Goal: Task Accomplishment & Management: Manage account settings

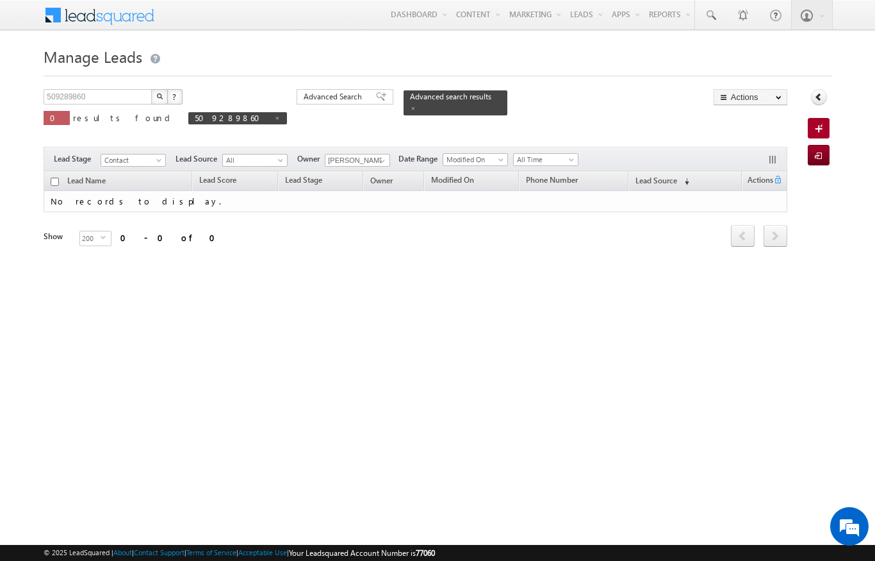
click at [689, 313] on div "Manage Leads 509289860 X ? 0 results found 509289860 Advanced Search Advanced S…" at bounding box center [438, 203] width 788 height 320
click at [274, 117] on span at bounding box center [277, 118] width 6 height 6
type input "Search Leads"
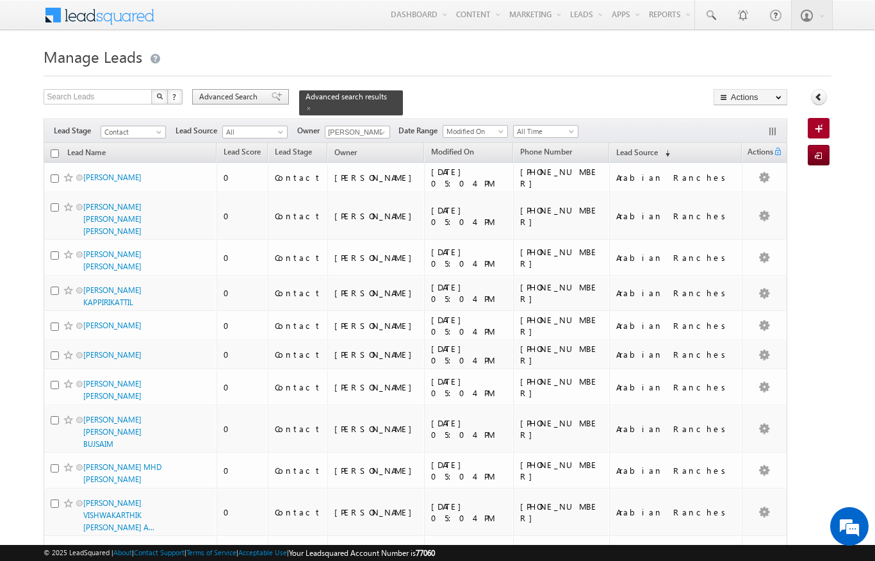
click at [244, 95] on span "Advanced Search" at bounding box center [230, 97] width 62 height 12
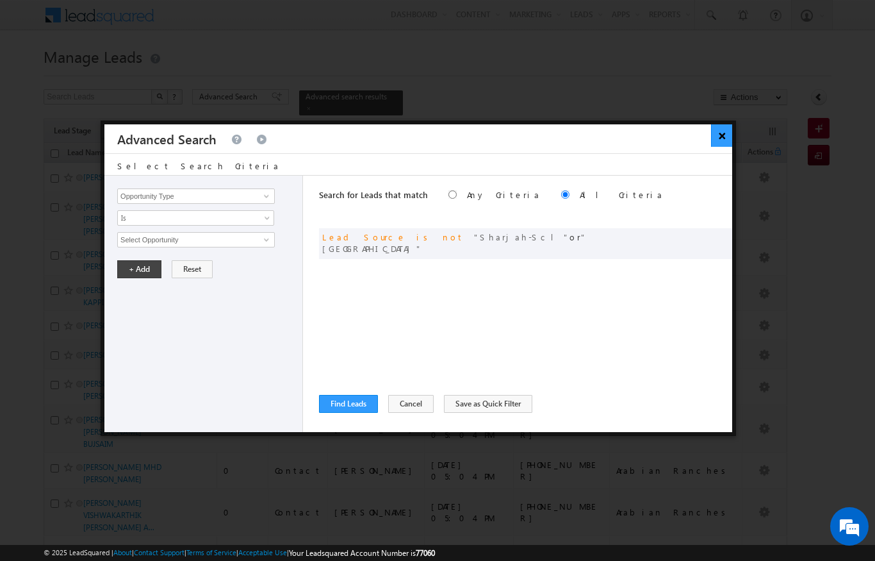
click at [716, 135] on button "×" at bounding box center [721, 135] width 21 height 22
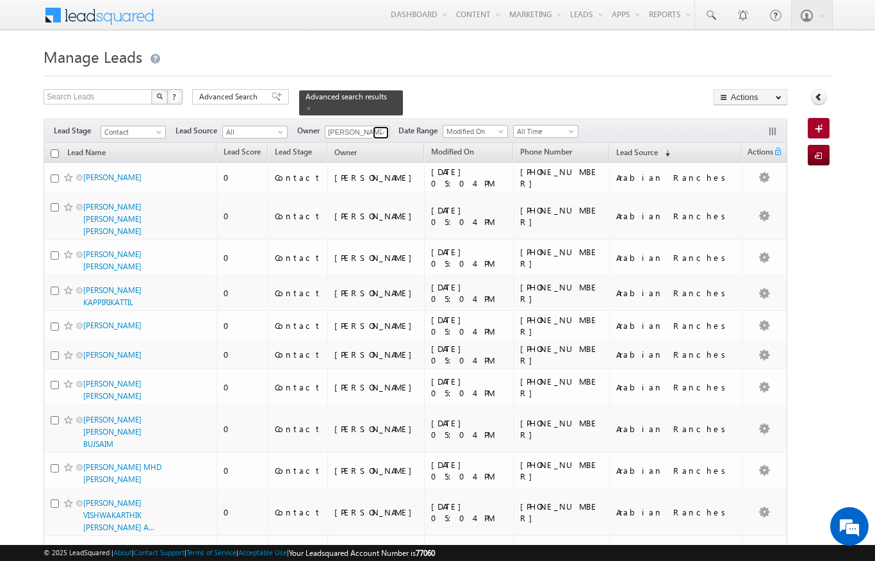
click at [374, 126] on link at bounding box center [381, 132] width 16 height 13
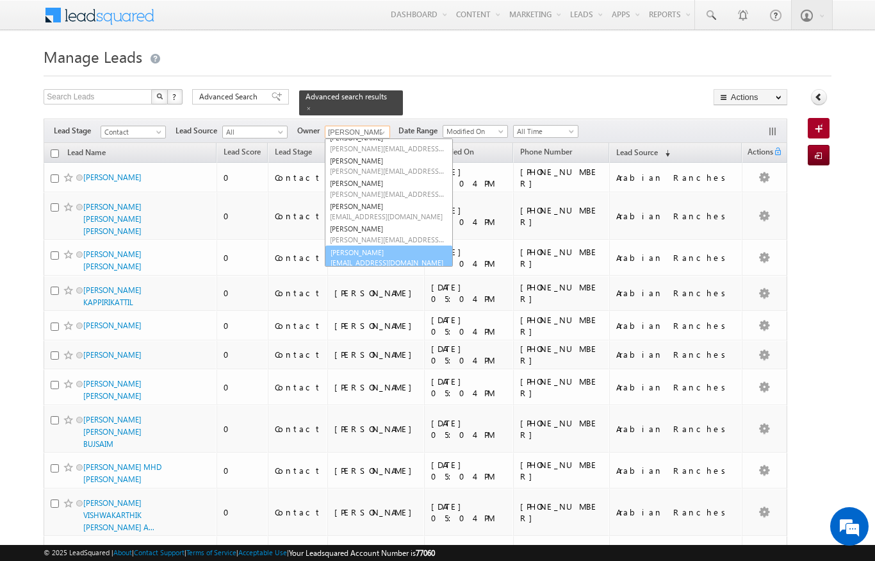
scroll to position [101, 0]
click at [385, 258] on span "[EMAIL_ADDRESS][DOMAIN_NAME]" at bounding box center [387, 263] width 115 height 10
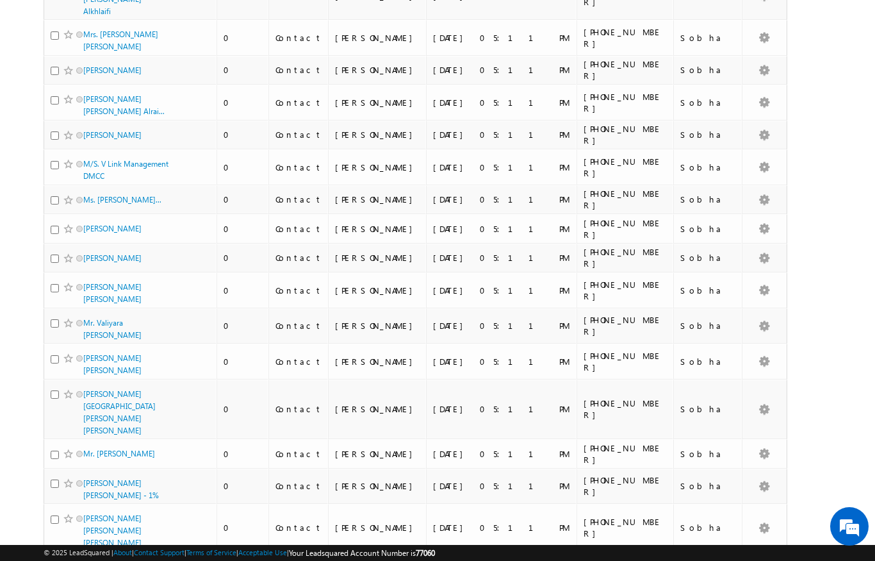
scroll to position [0, 0]
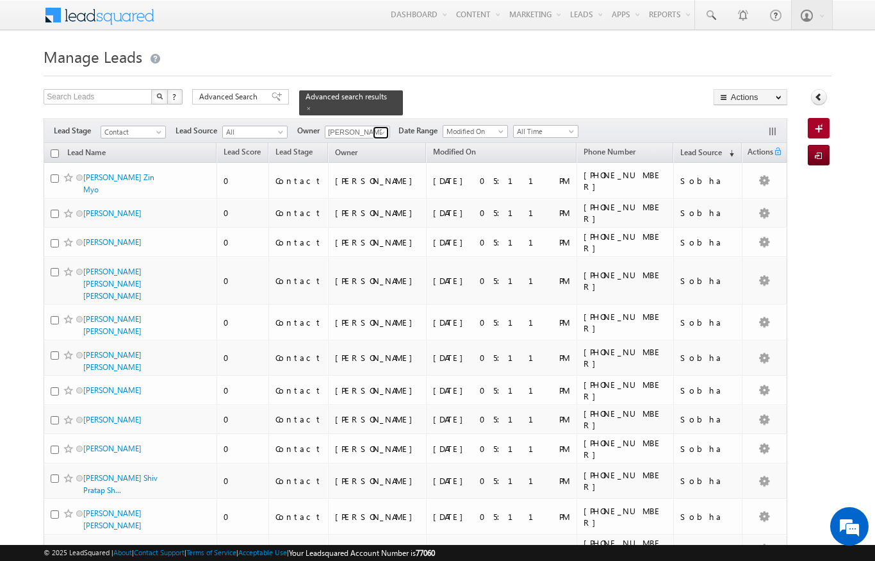
click at [388, 128] on span at bounding box center [382, 133] width 10 height 10
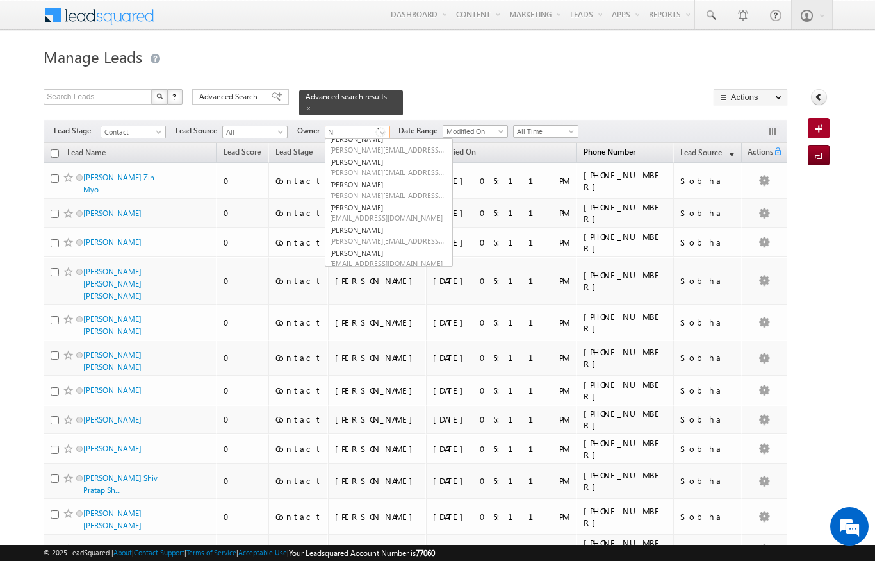
type input "Ni"
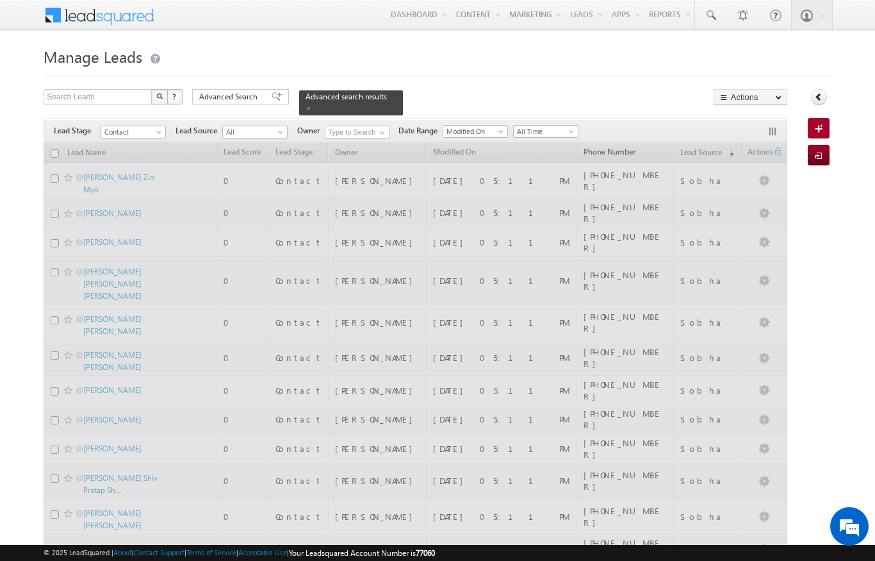
scroll to position [0, 0]
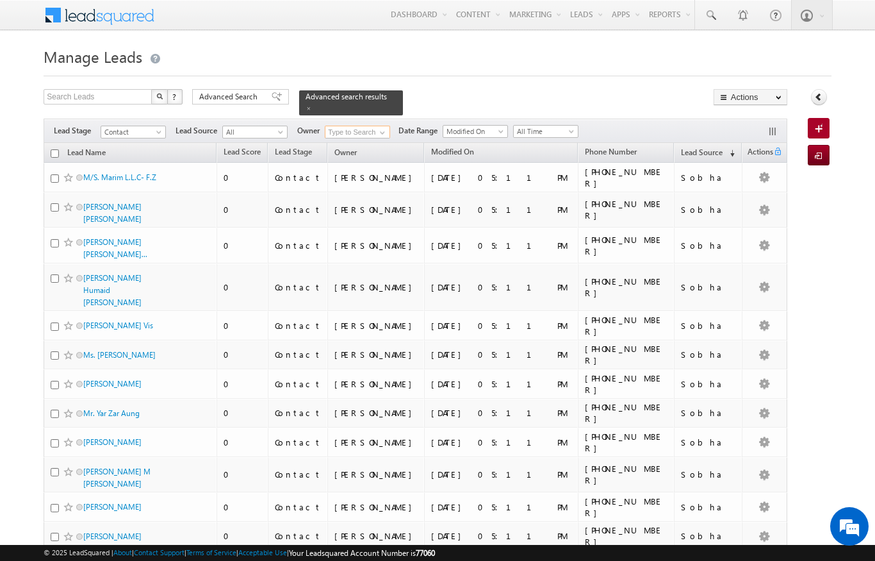
click at [360, 126] on input at bounding box center [357, 132] width 65 height 13
click at [354, 140] on link "[PERSON_NAME] [PERSON_NAME][EMAIL_ADDRESS][PERSON_NAME][DOMAIN_NAME]" at bounding box center [389, 150] width 128 height 24
type input "[PERSON_NAME]"
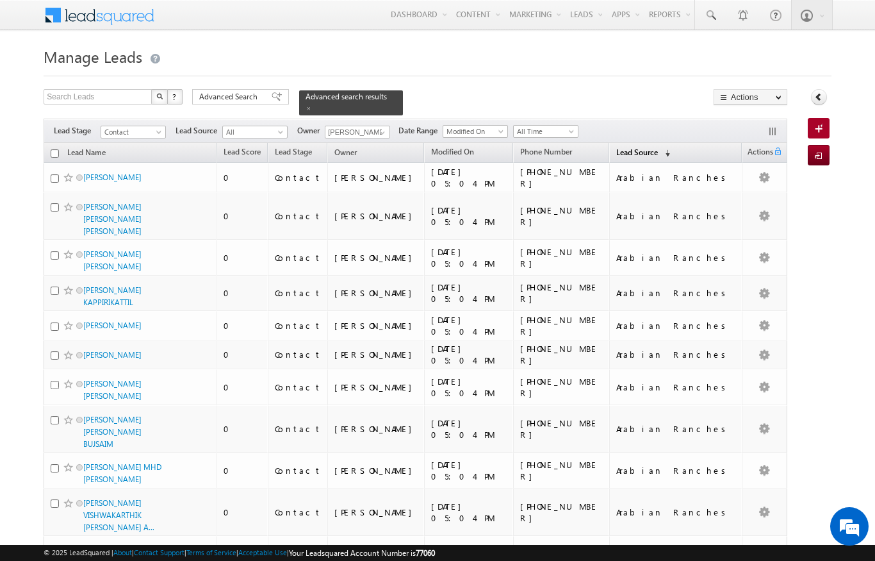
click at [617, 147] on span "Lead Source" at bounding box center [638, 152] width 42 height 10
click at [618, 147] on span "Lead Source" at bounding box center [638, 152] width 42 height 10
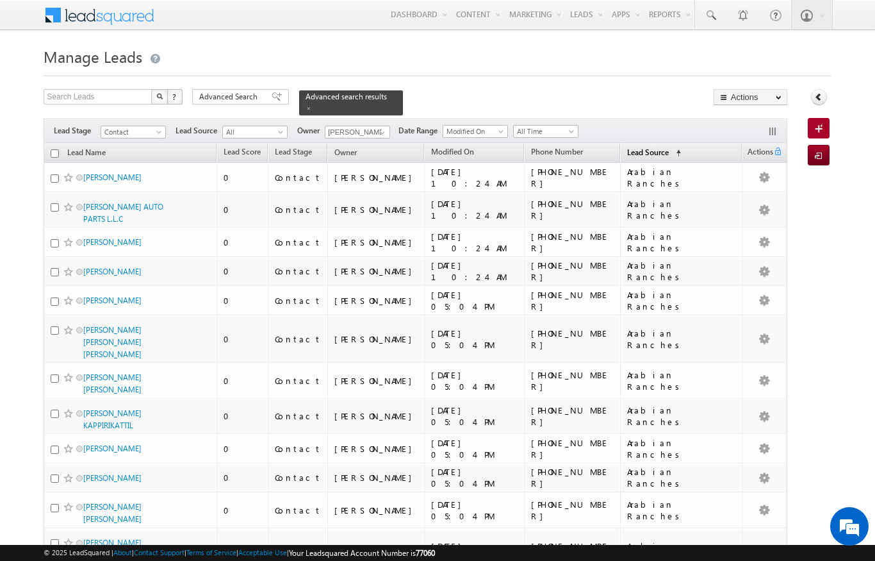
click at [634, 147] on span "Lead Source" at bounding box center [648, 152] width 42 height 10
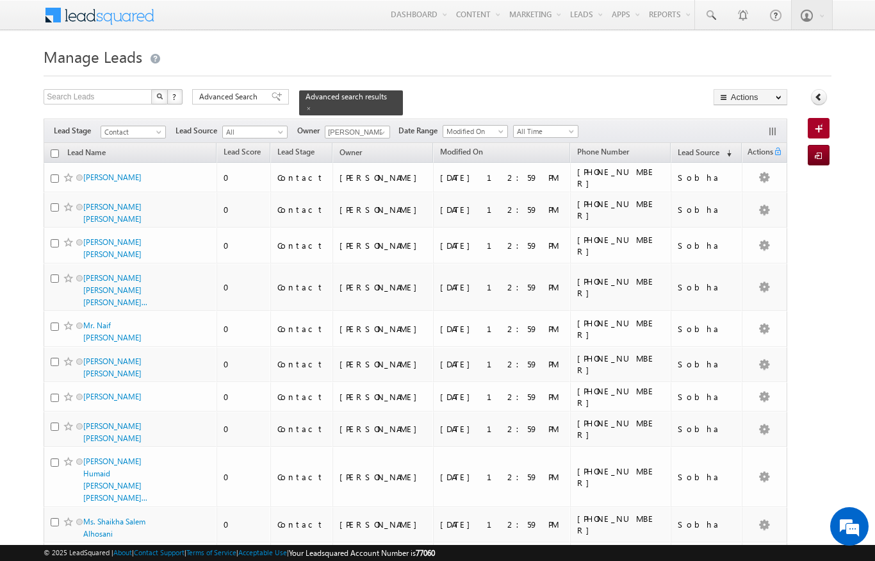
click at [56, 149] on input "checkbox" at bounding box center [55, 153] width 8 height 8
checkbox input "true"
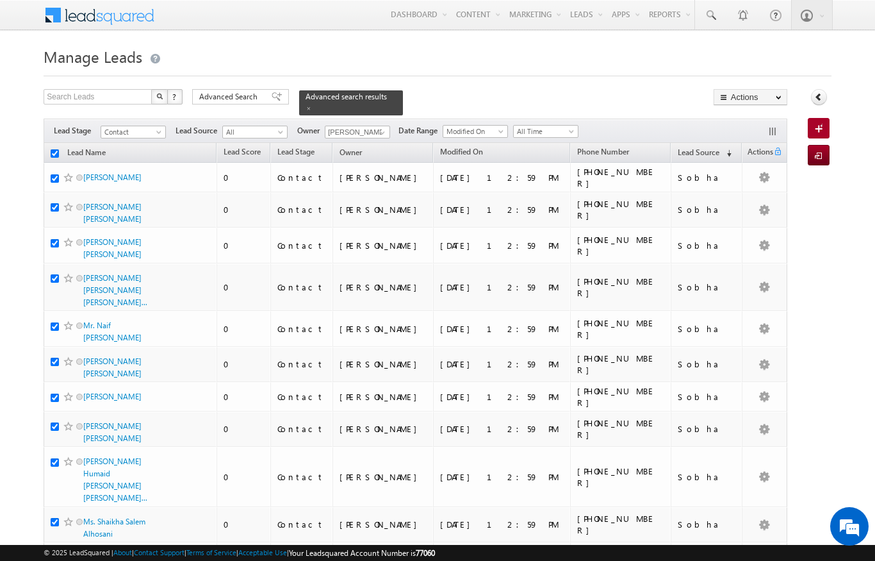
checkbox input "true"
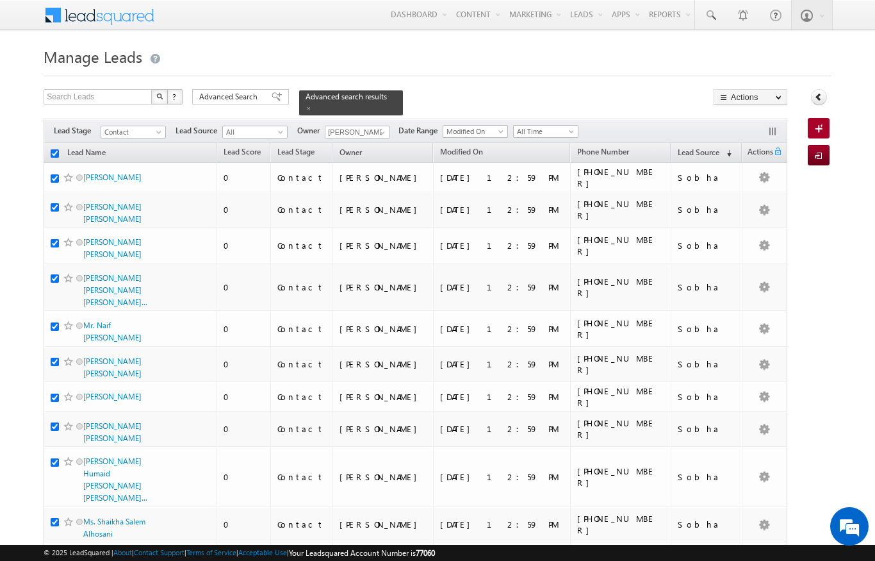
checkbox input "true"
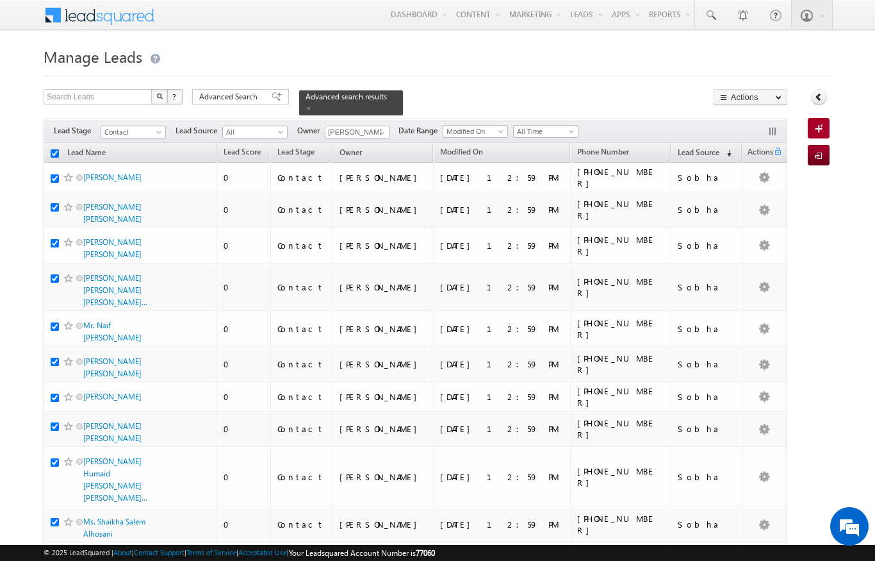
checkbox input "true"
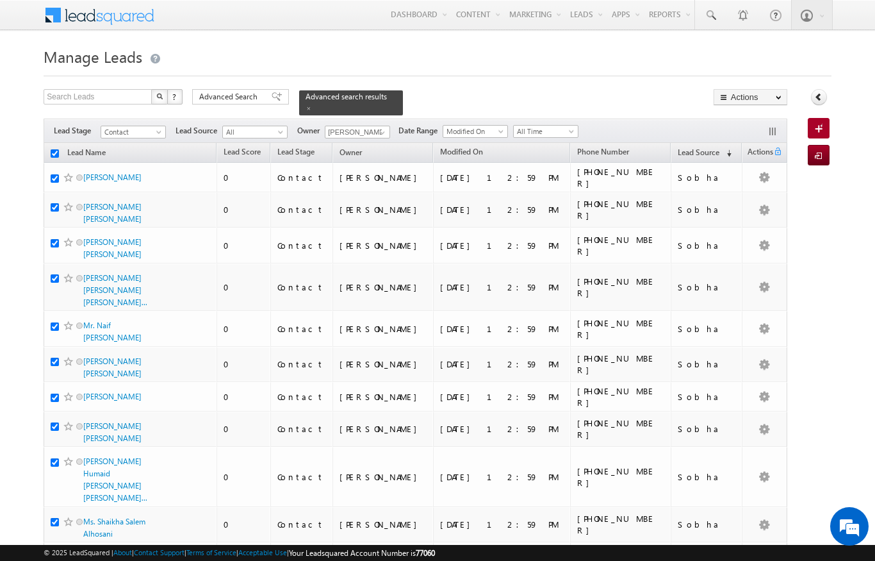
checkbox input "true"
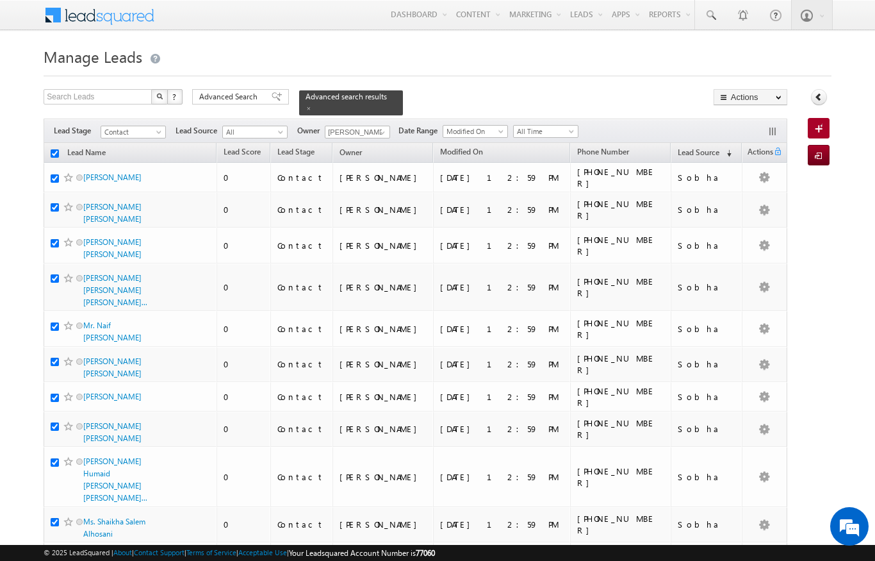
checkbox input "true"
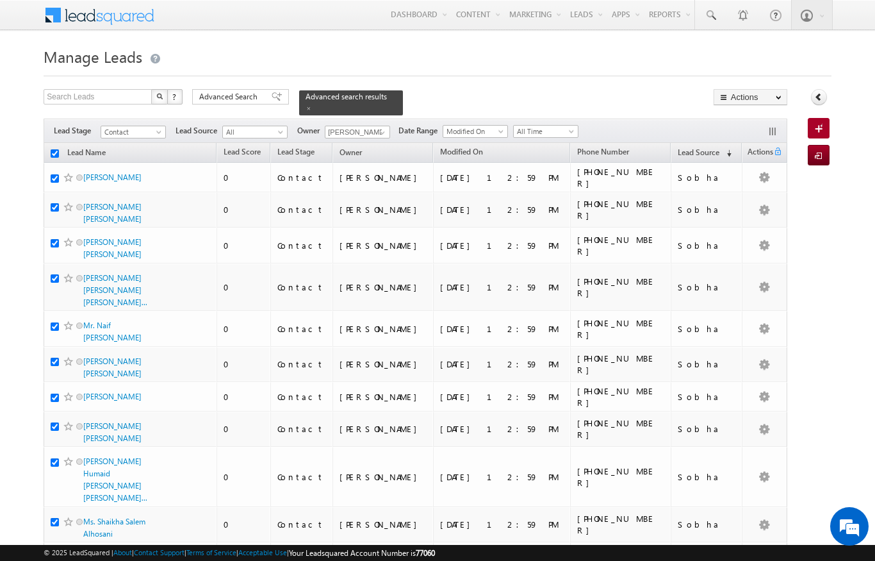
checkbox input "true"
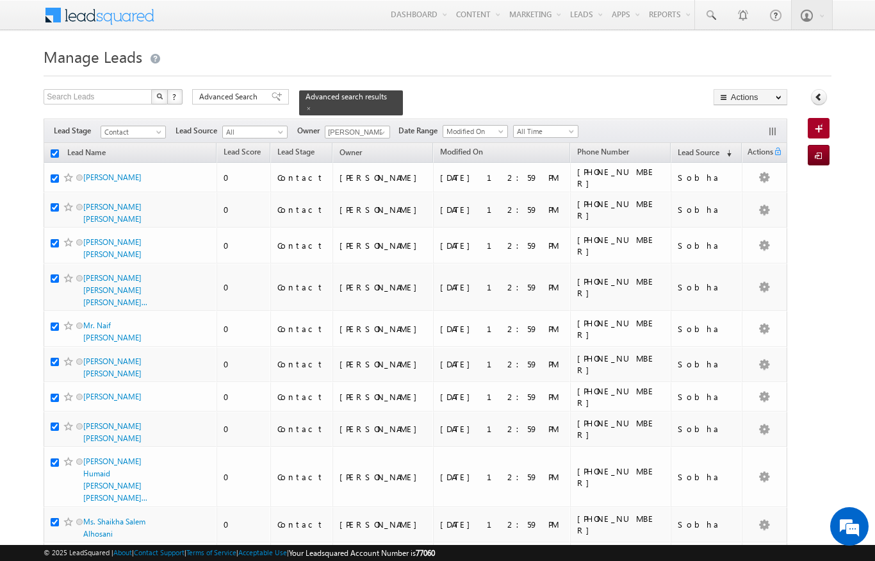
checkbox input "true"
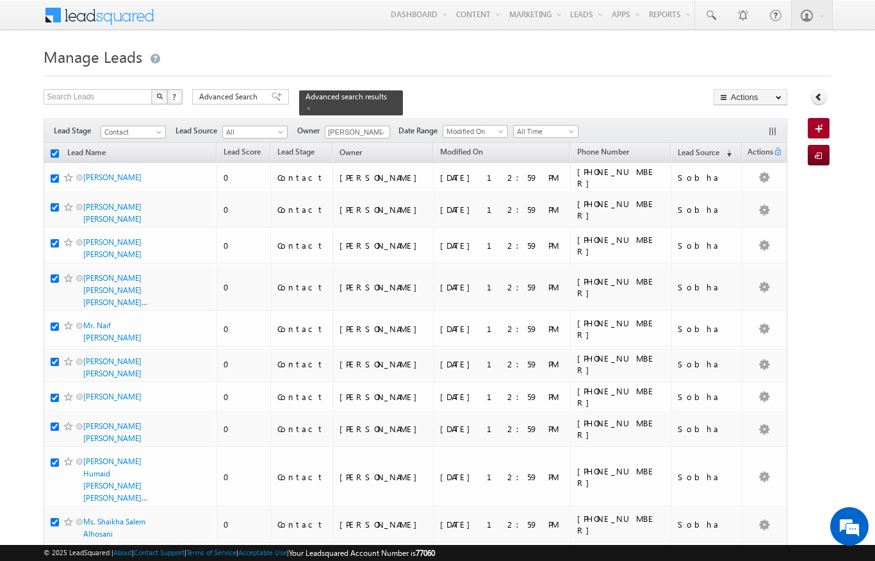
checkbox input "true"
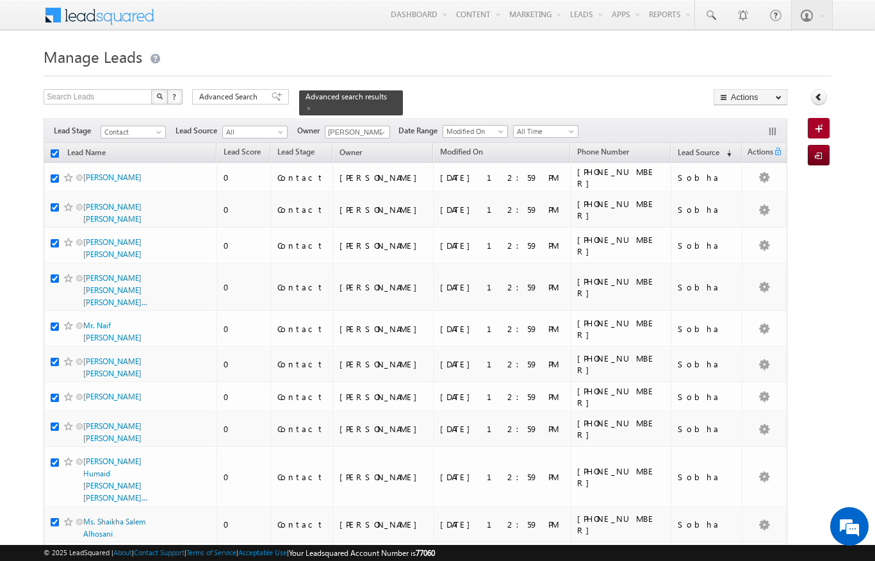
checkbox input "true"
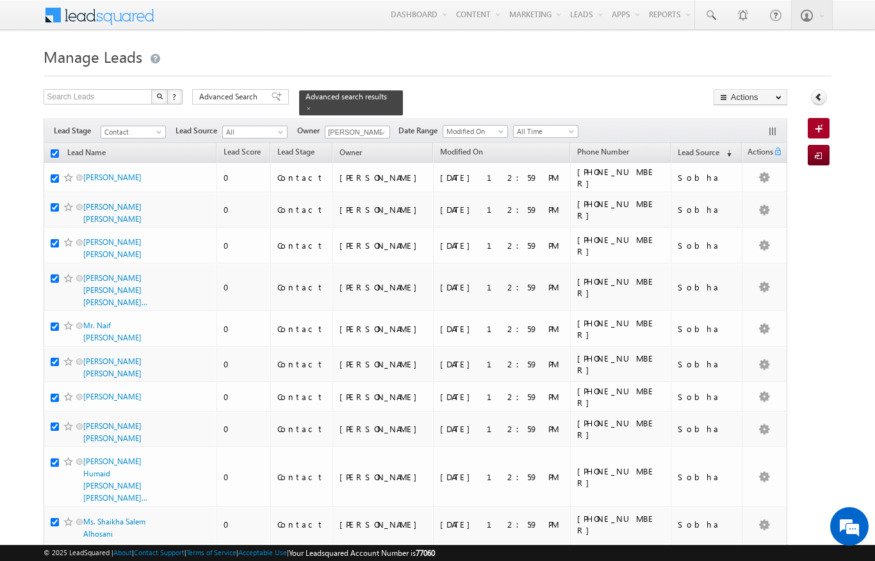
checkbox input "true"
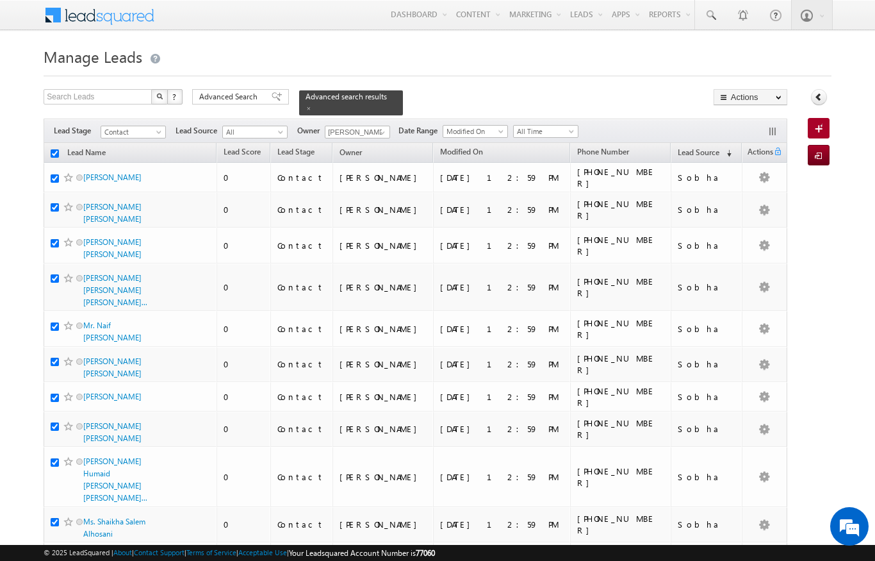
checkbox input "true"
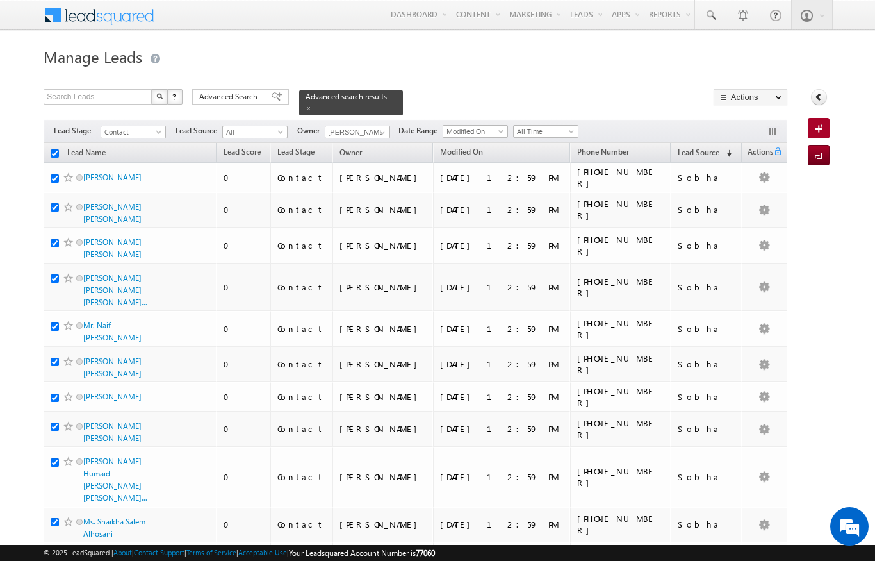
checkbox input "true"
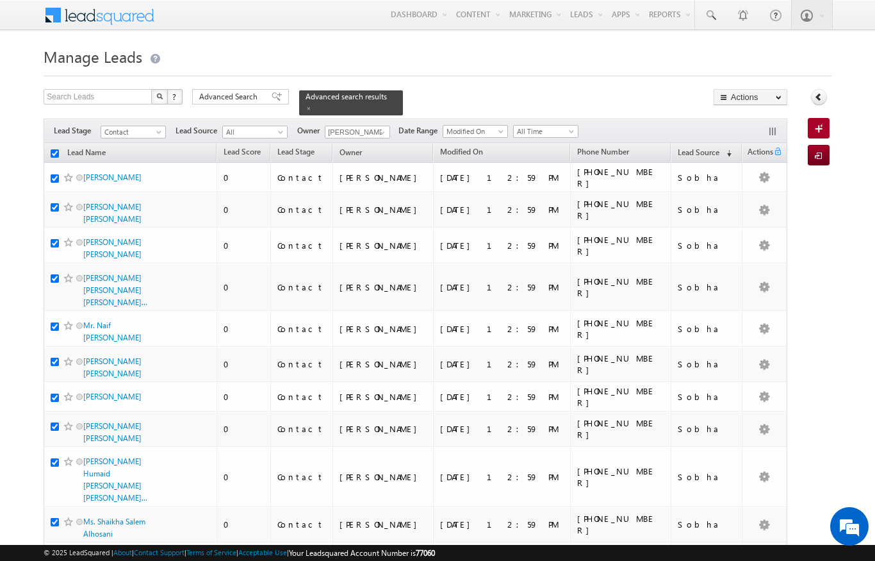
checkbox input "true"
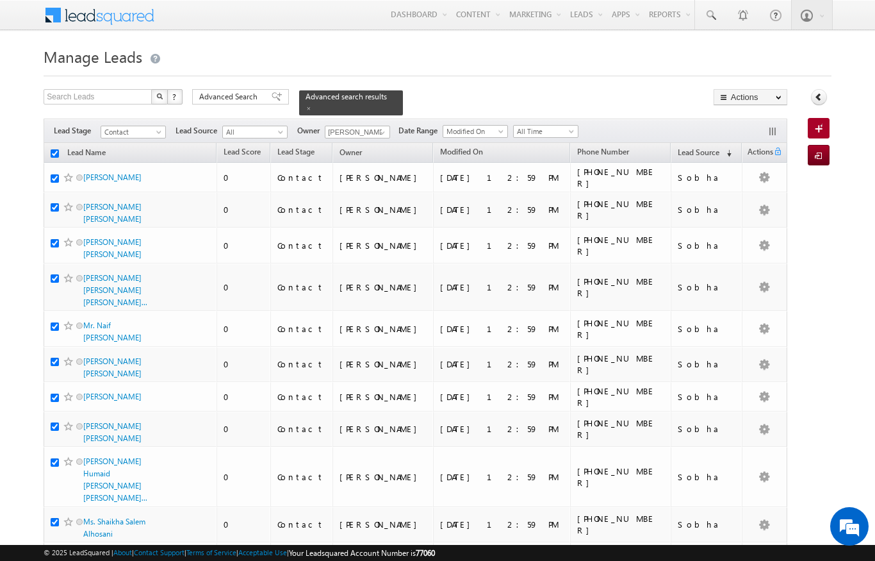
checkbox input "true"
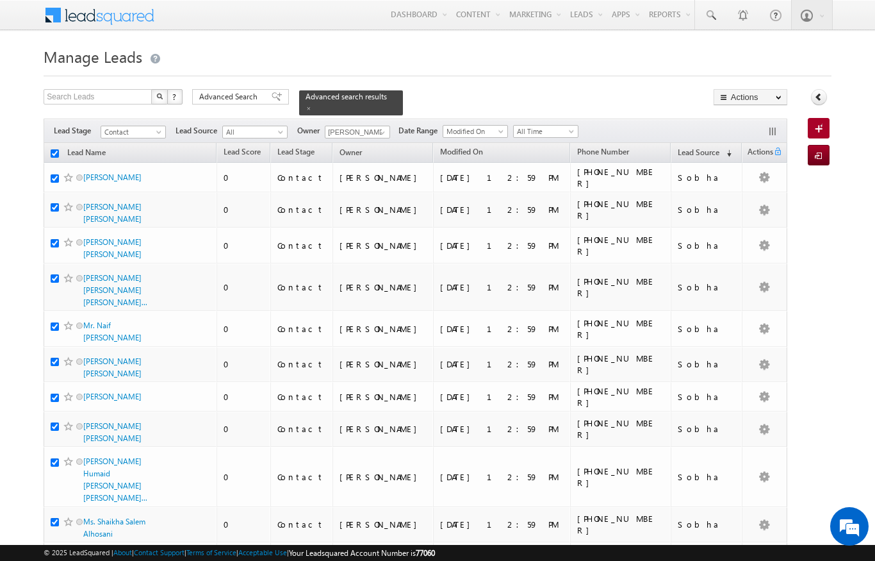
checkbox input "true"
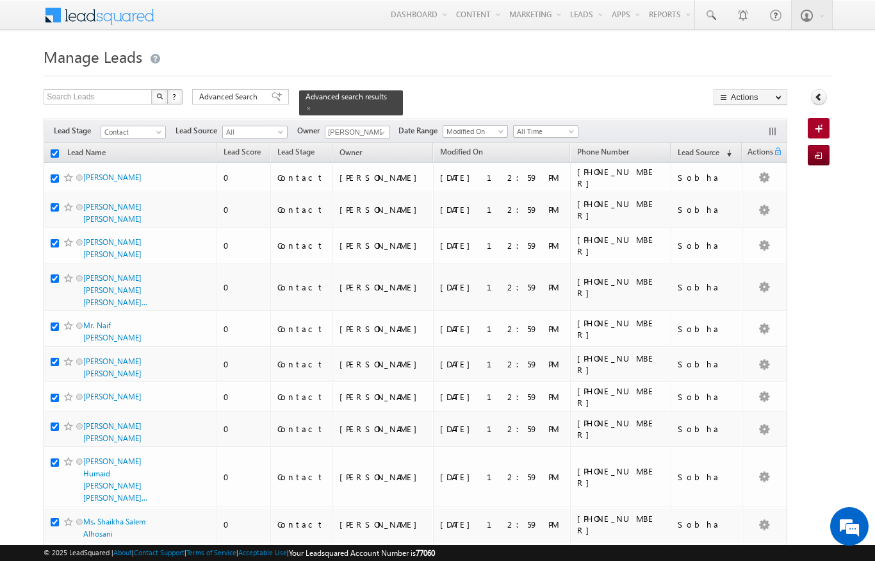
checkbox input "true"
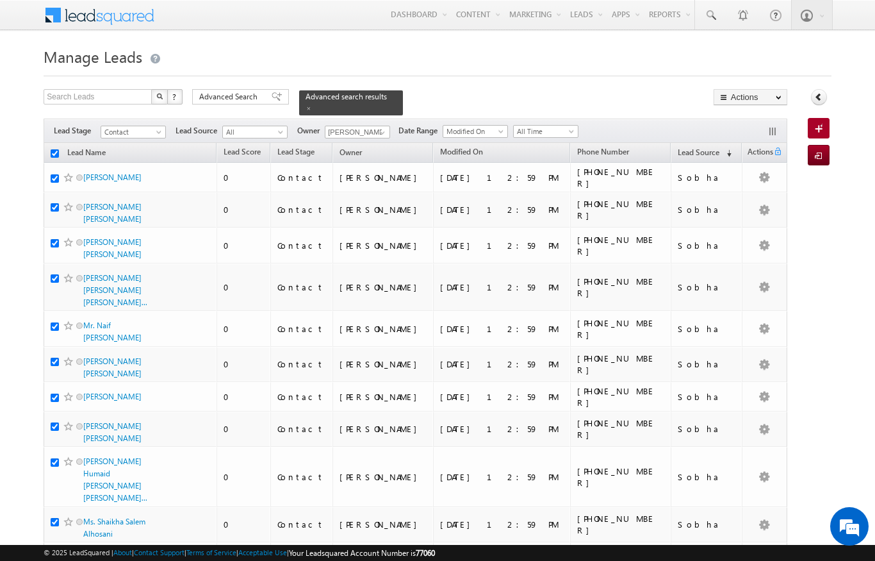
checkbox input "true"
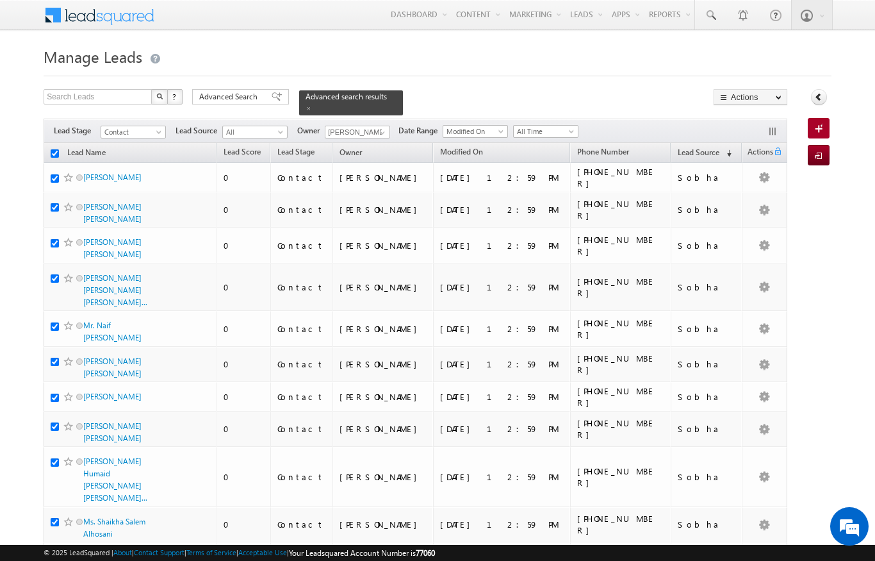
checkbox input "true"
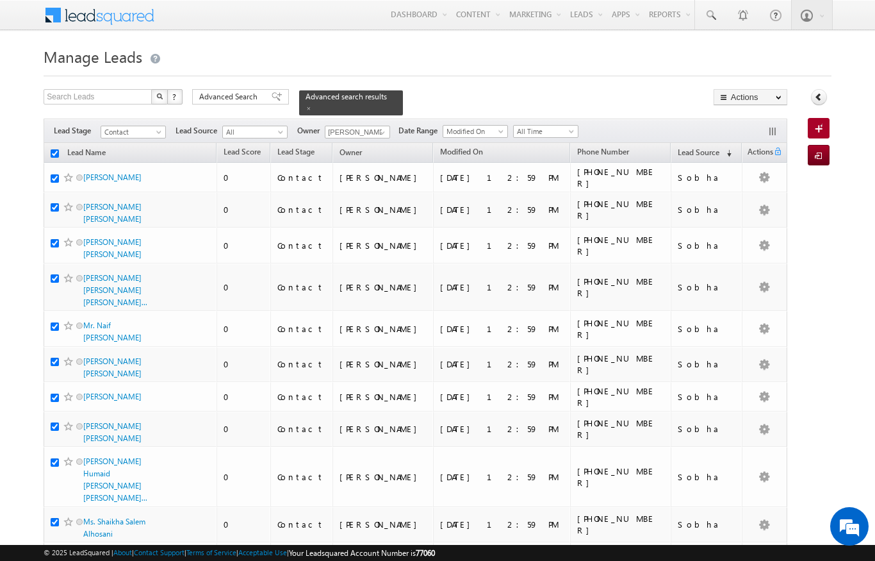
checkbox input "true"
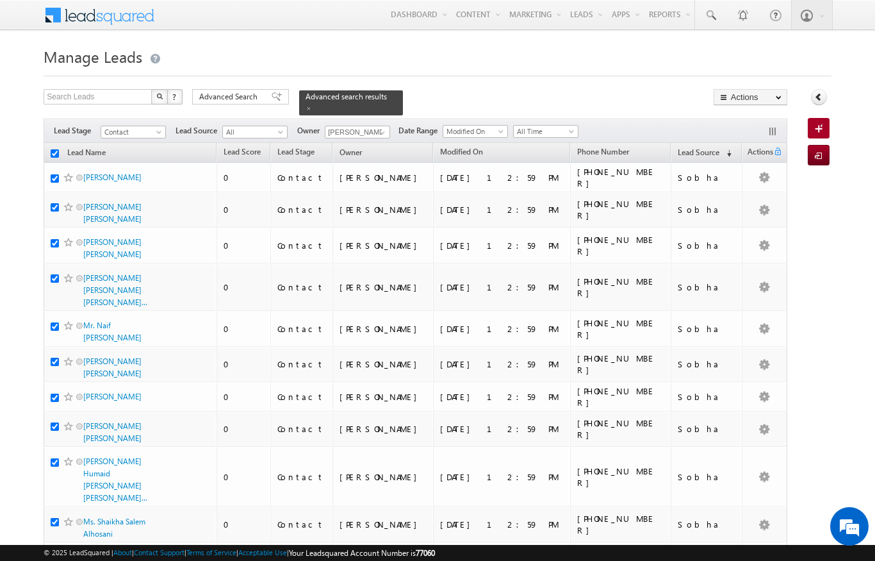
checkbox input "true"
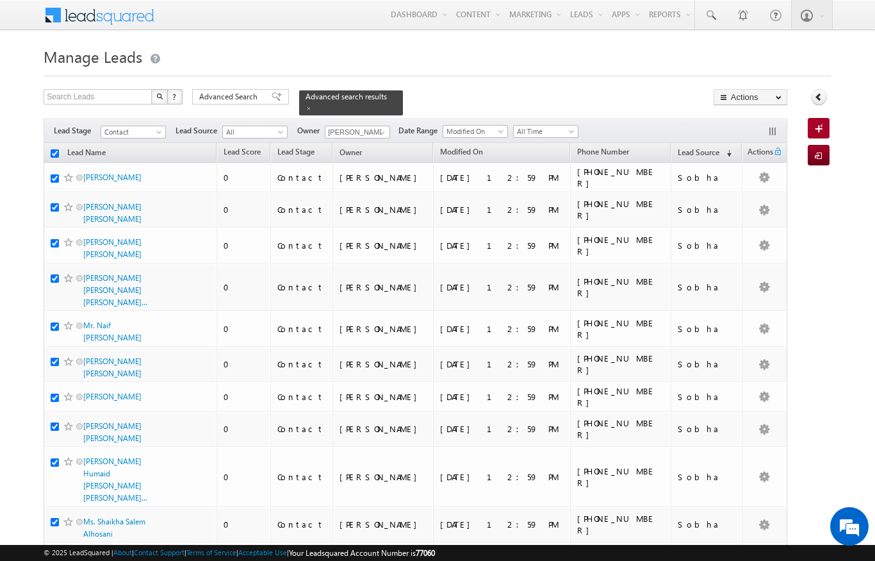
checkbox input "true"
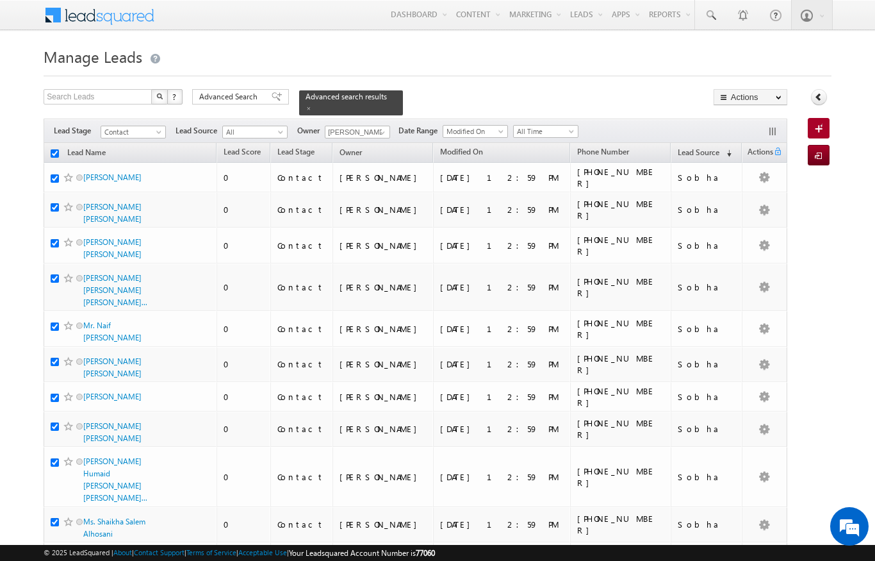
checkbox input "true"
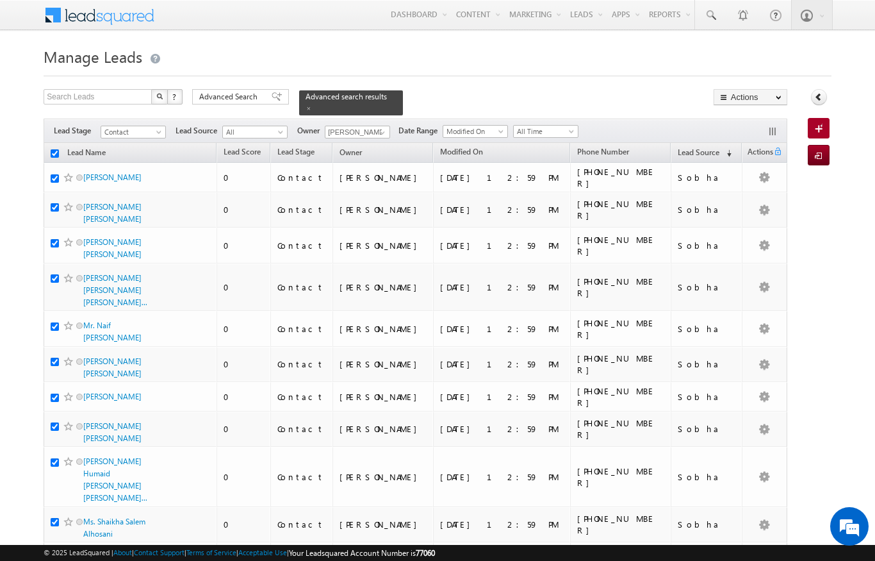
checkbox input "true"
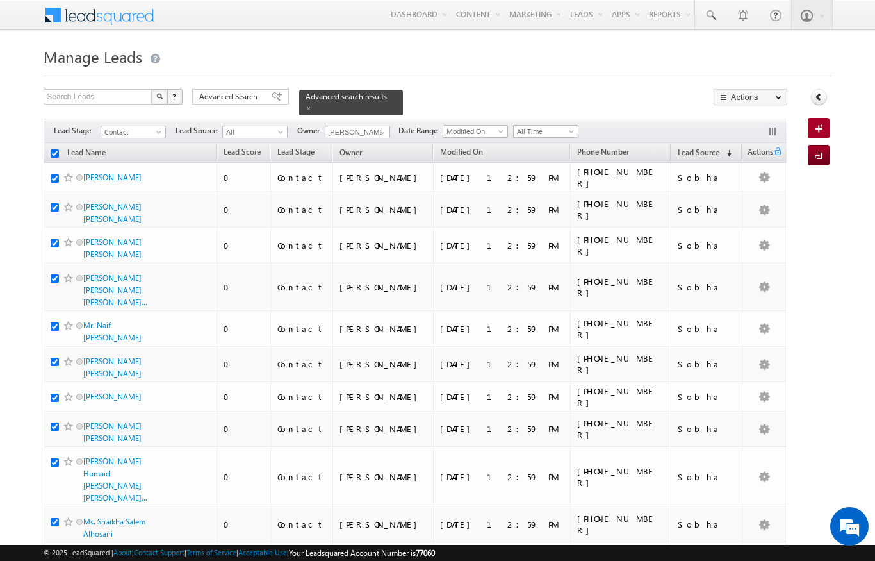
checkbox input "true"
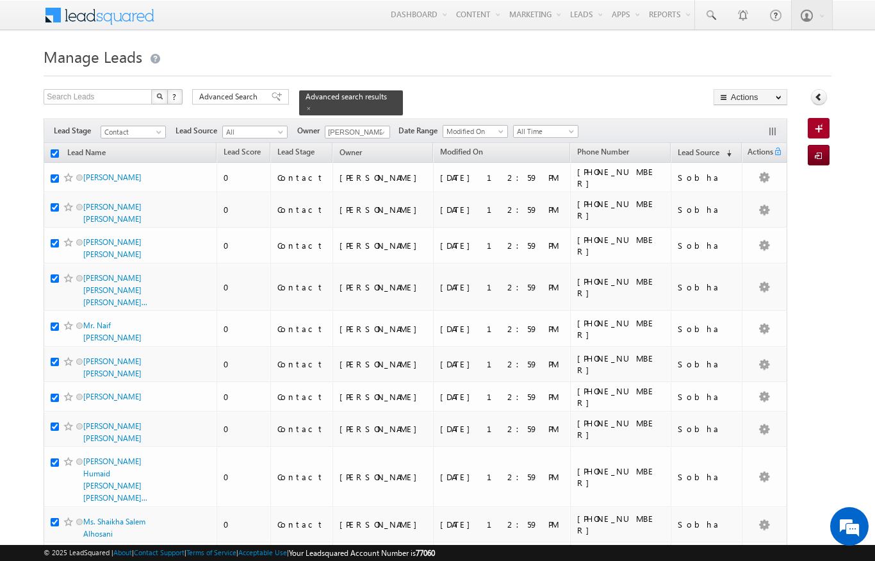
checkbox input "true"
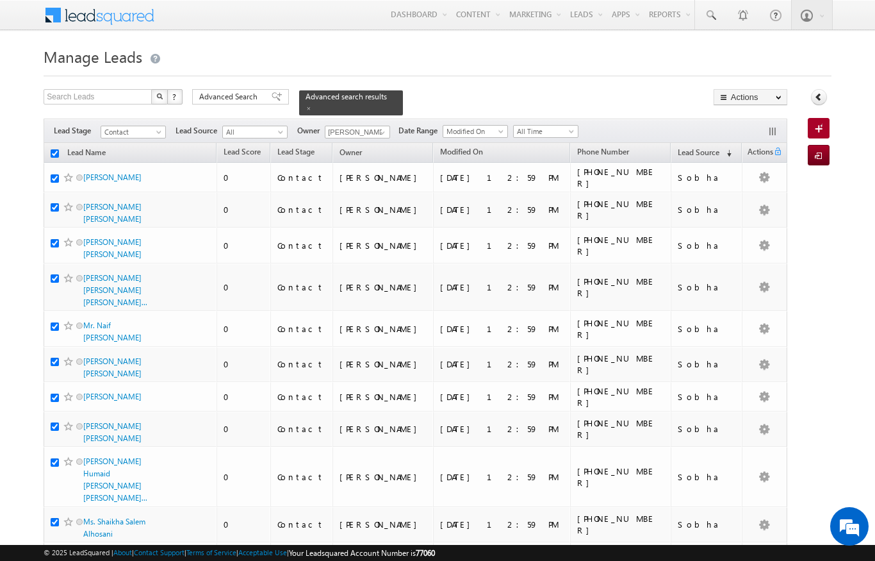
checkbox input "true"
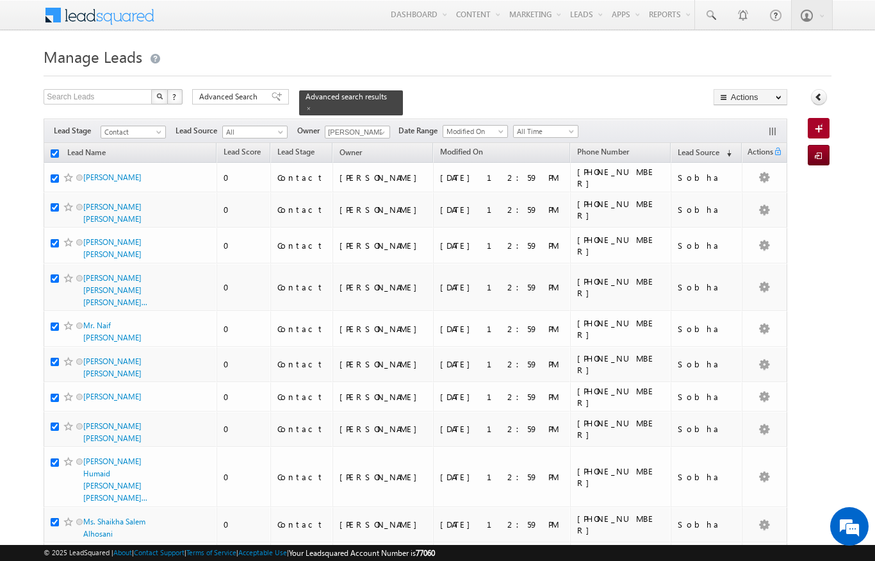
checkbox input "true"
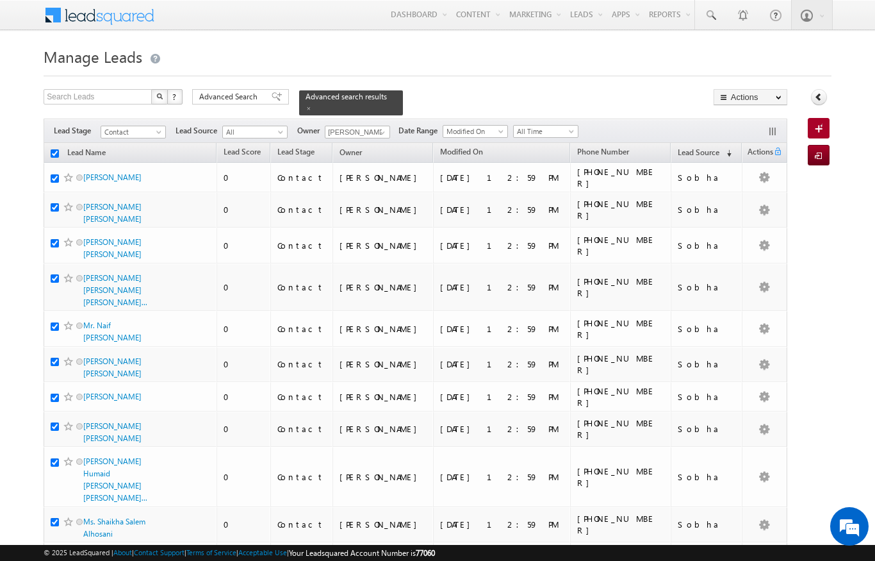
checkbox input "true"
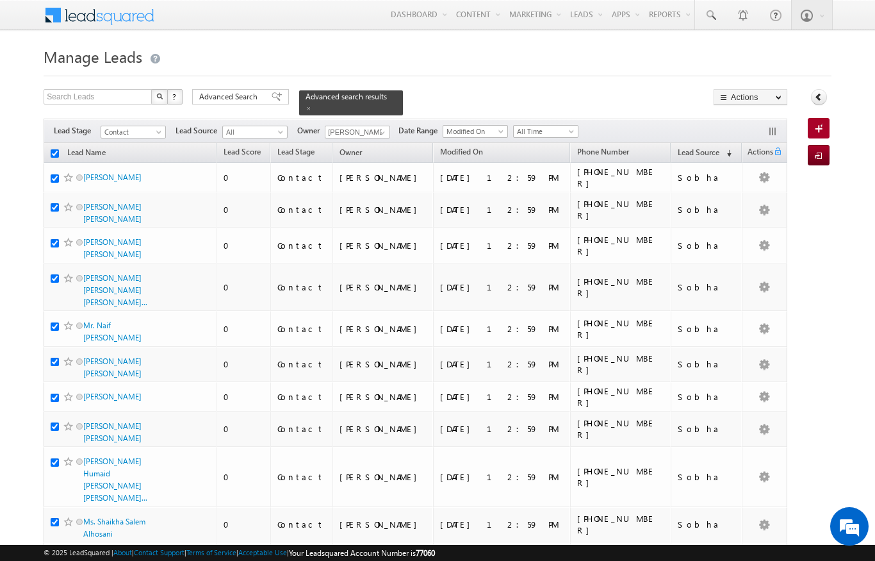
checkbox input "true"
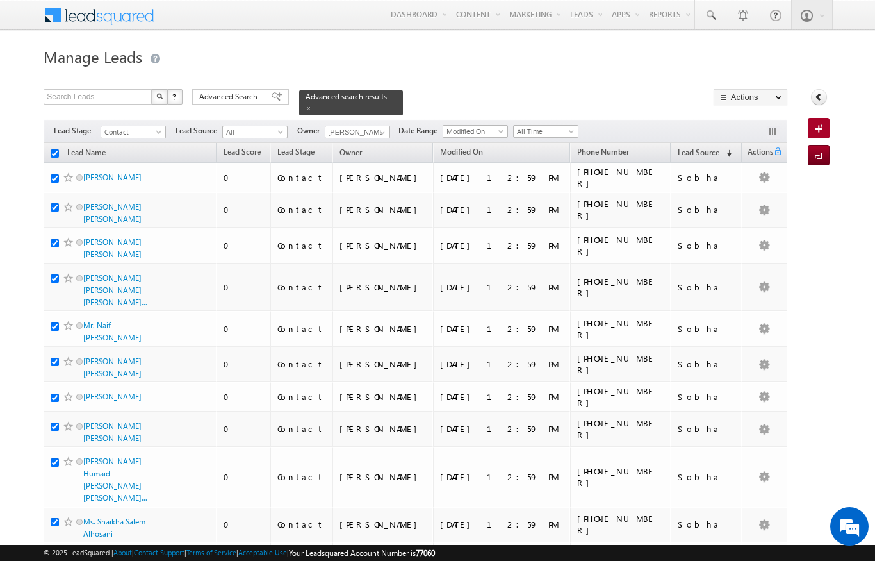
checkbox input "true"
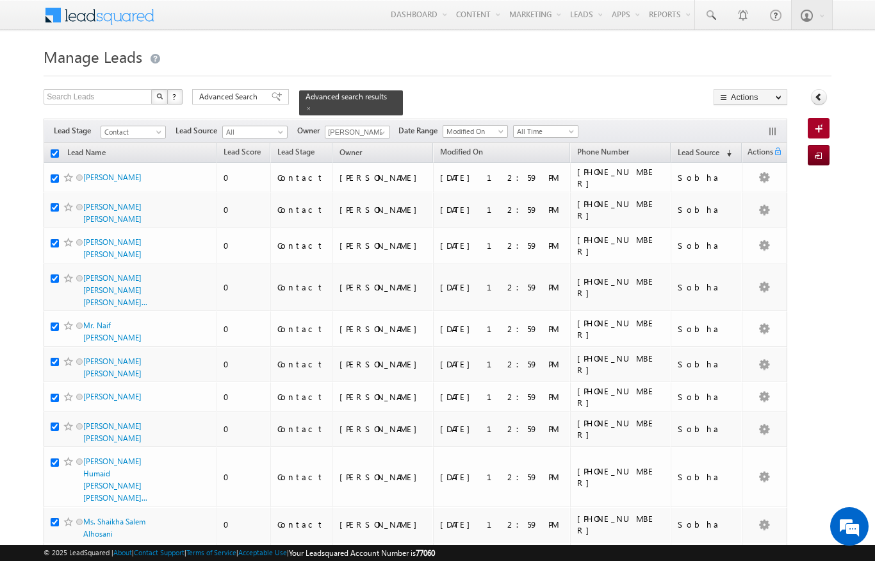
checkbox input "true"
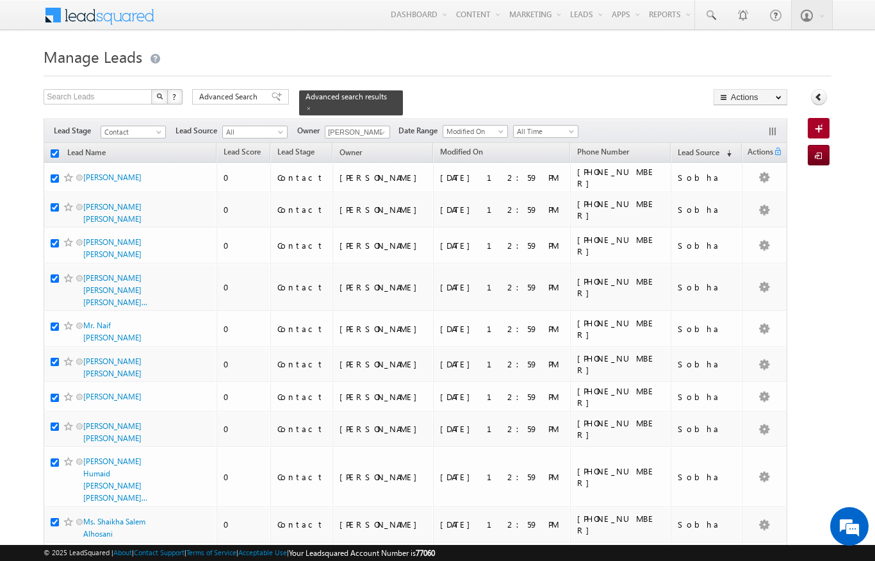
checkbox input "true"
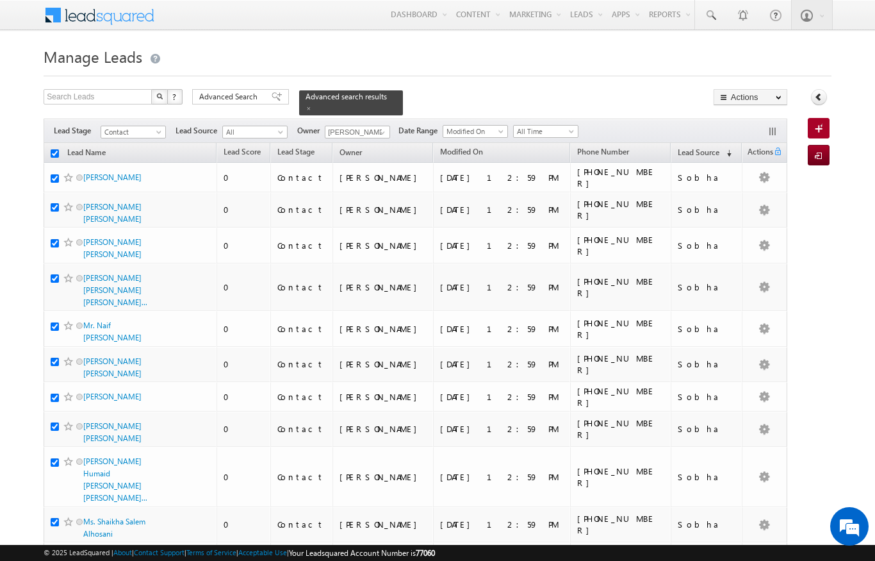
checkbox input "true"
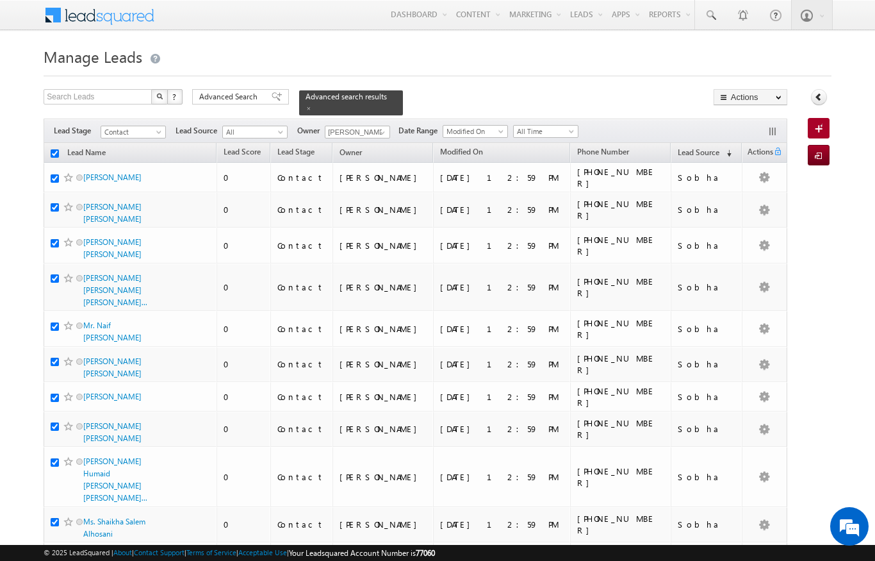
checkbox input "true"
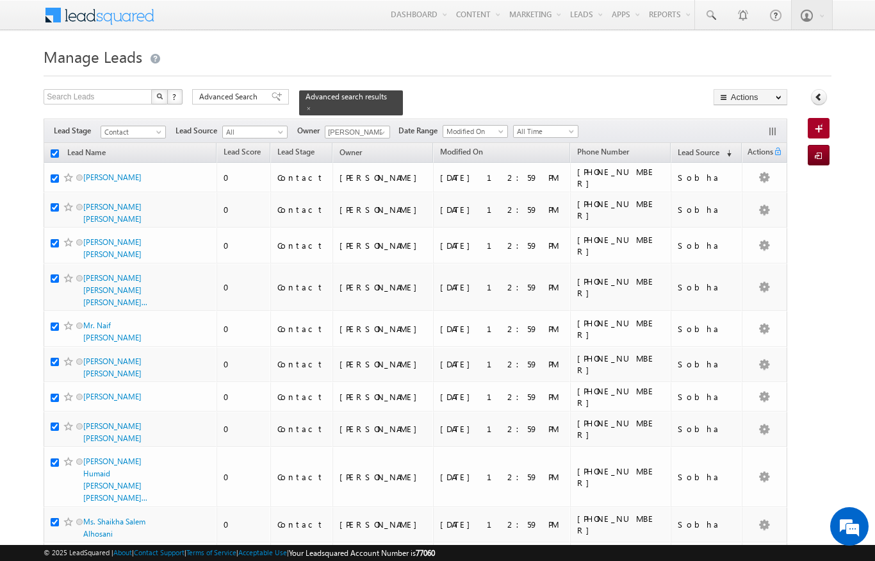
checkbox input "true"
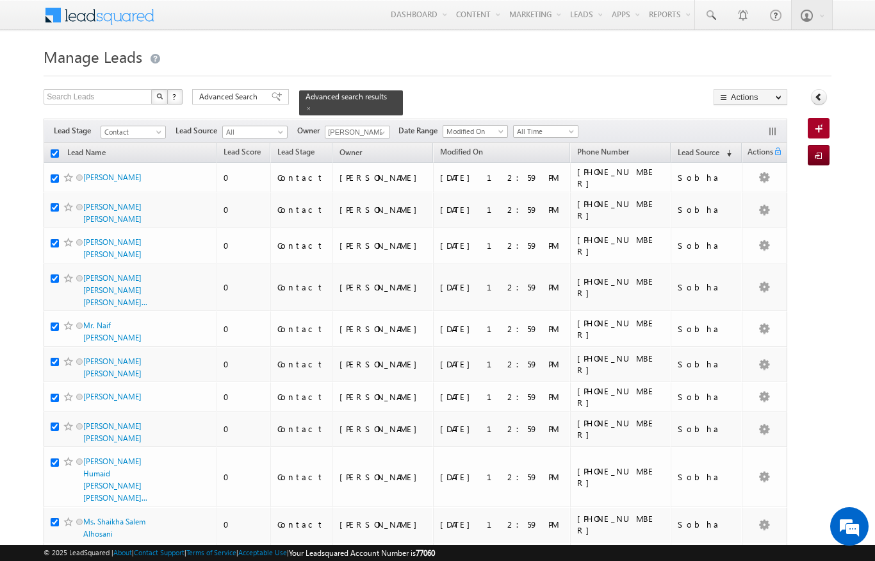
checkbox input "true"
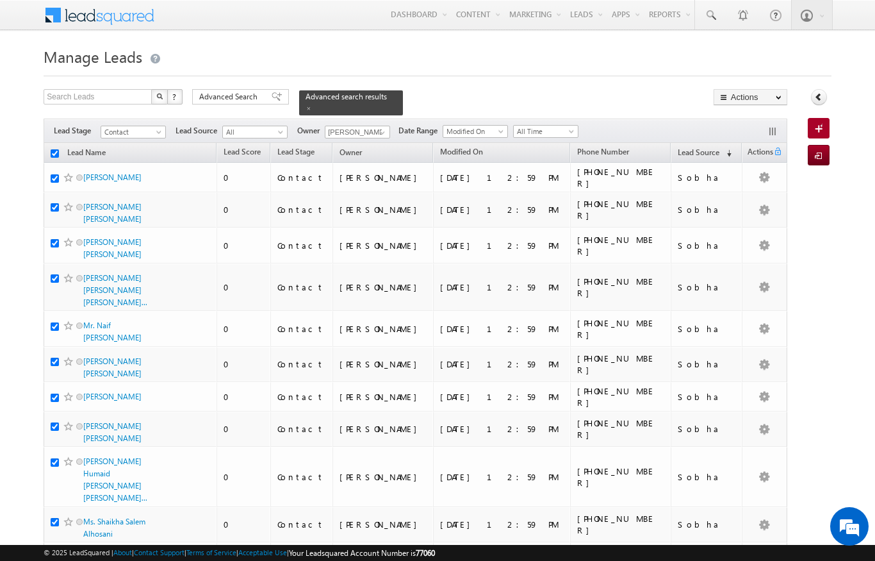
checkbox input "true"
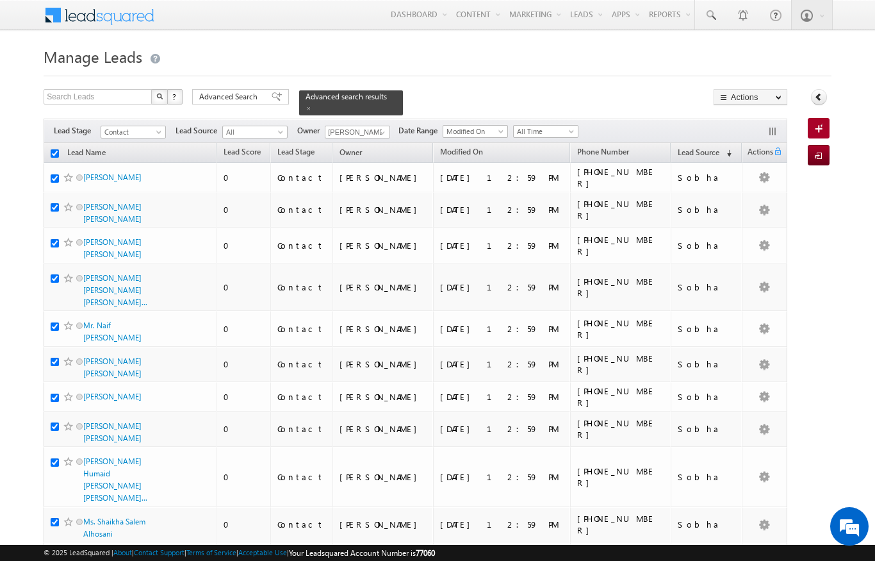
checkbox input "true"
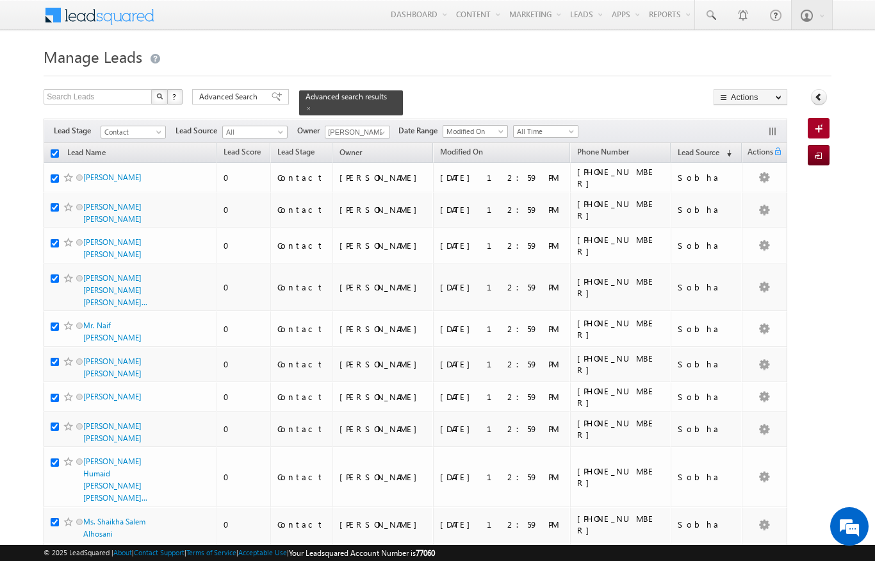
checkbox input "true"
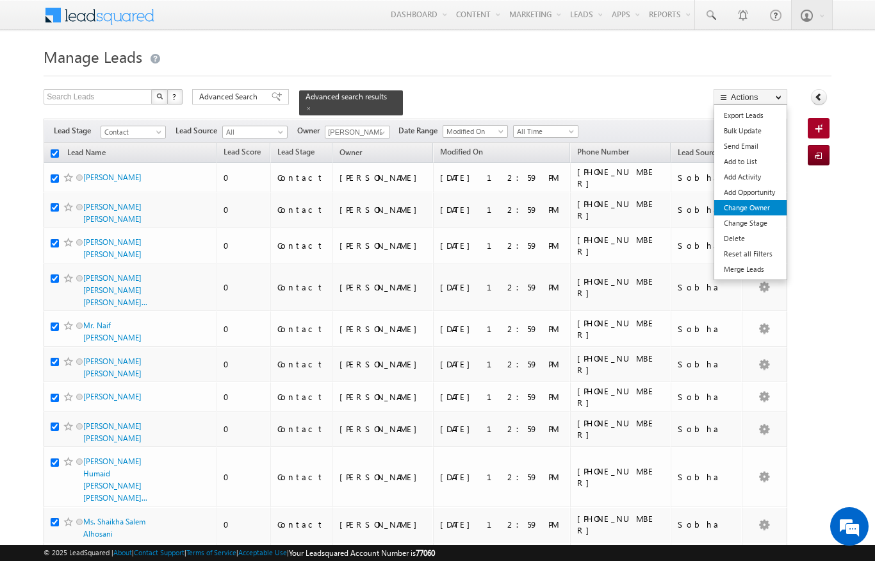
click at [764, 212] on link "Change Owner" at bounding box center [751, 207] width 72 height 15
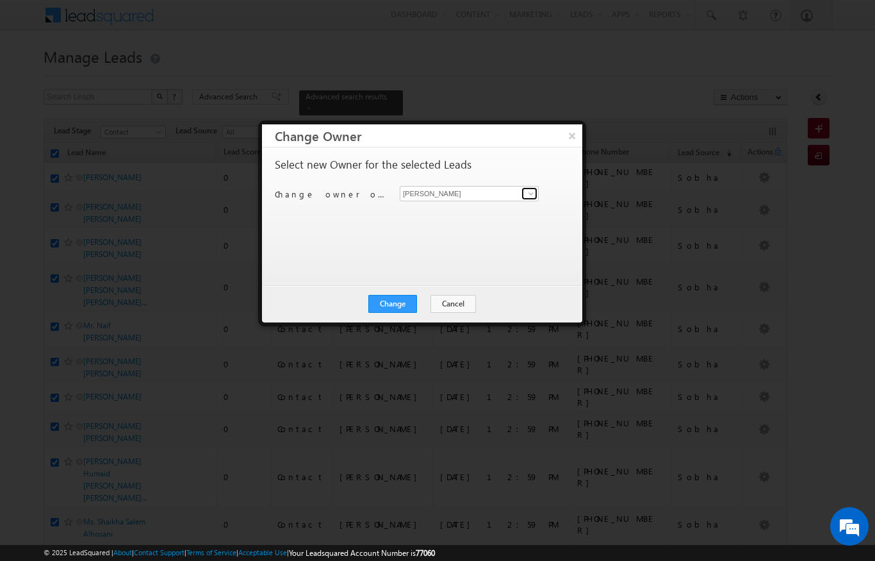
click at [529, 192] on span at bounding box center [531, 193] width 10 height 10
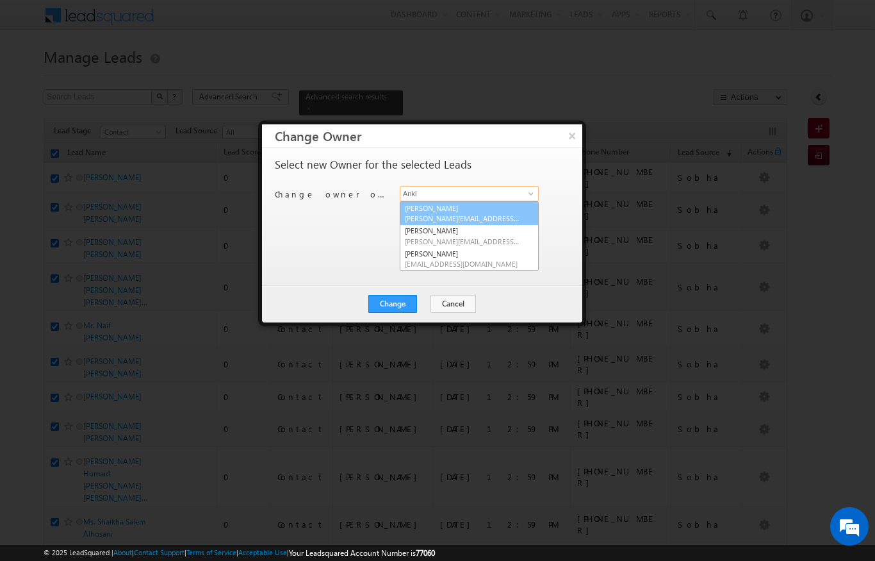
click at [494, 215] on span "[PERSON_NAME][EMAIL_ADDRESS][DOMAIN_NAME]" at bounding box center [462, 218] width 115 height 10
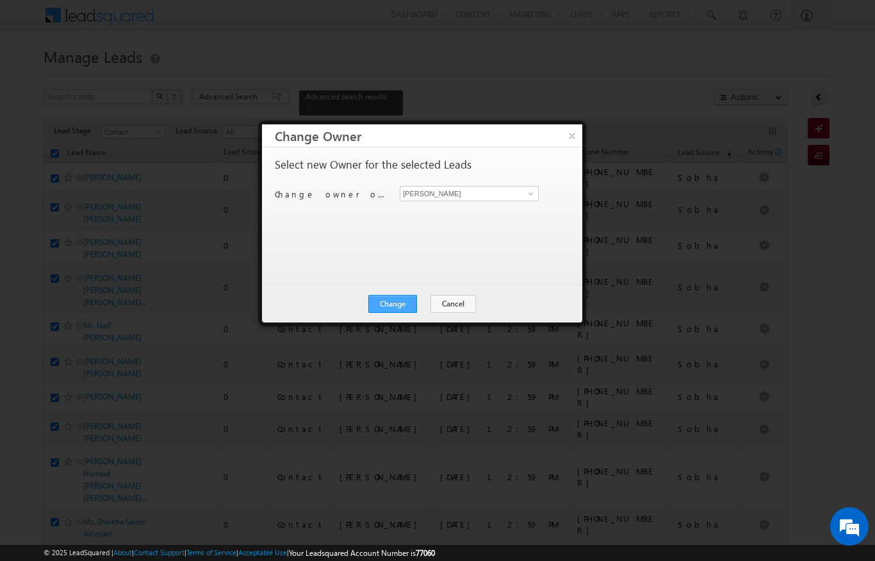
click at [394, 308] on button "Change" at bounding box center [393, 304] width 49 height 18
click at [420, 301] on button "Close" at bounding box center [424, 304] width 41 height 18
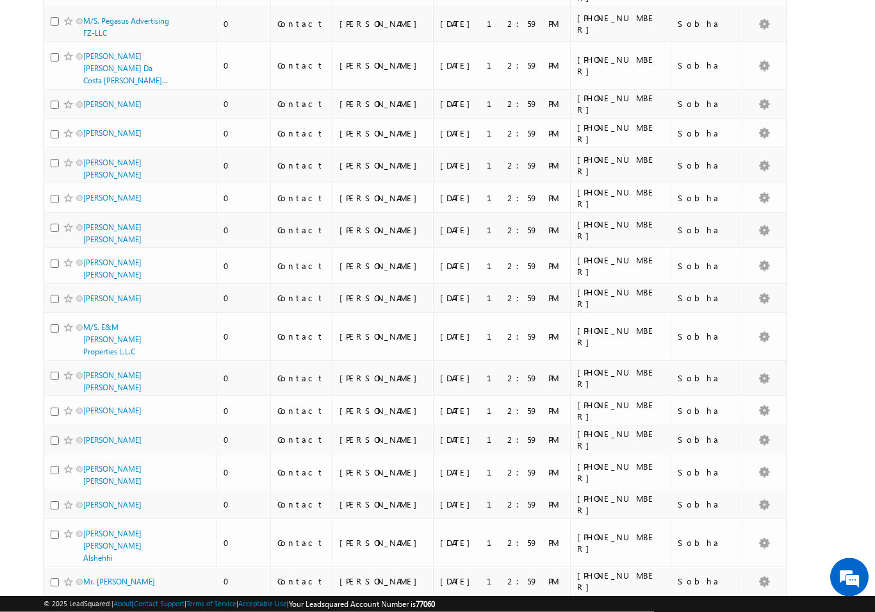
scroll to position [2926, 0]
